Goal: Information Seeking & Learning: Learn about a topic

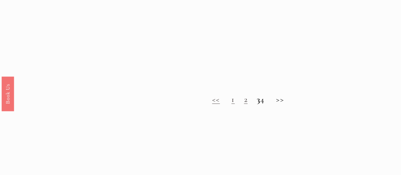
scroll to position [476, 0]
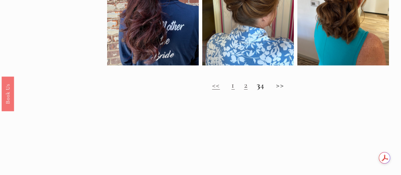
click at [244, 90] on link "2" at bounding box center [245, 85] width 3 height 10
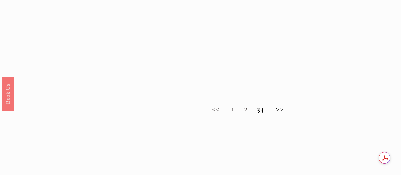
scroll to position [476, 0]
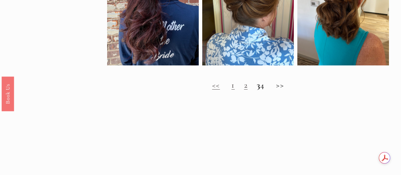
click at [231, 90] on link "1" at bounding box center [232, 85] width 3 height 10
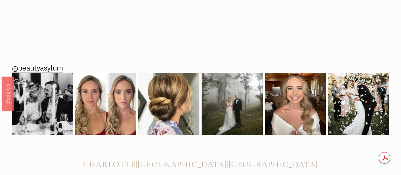
scroll to position [634, 0]
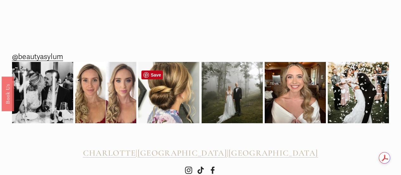
click at [174, 101] on img at bounding box center [168, 92] width 61 height 73
